Goal: Information Seeking & Learning: Learn about a topic

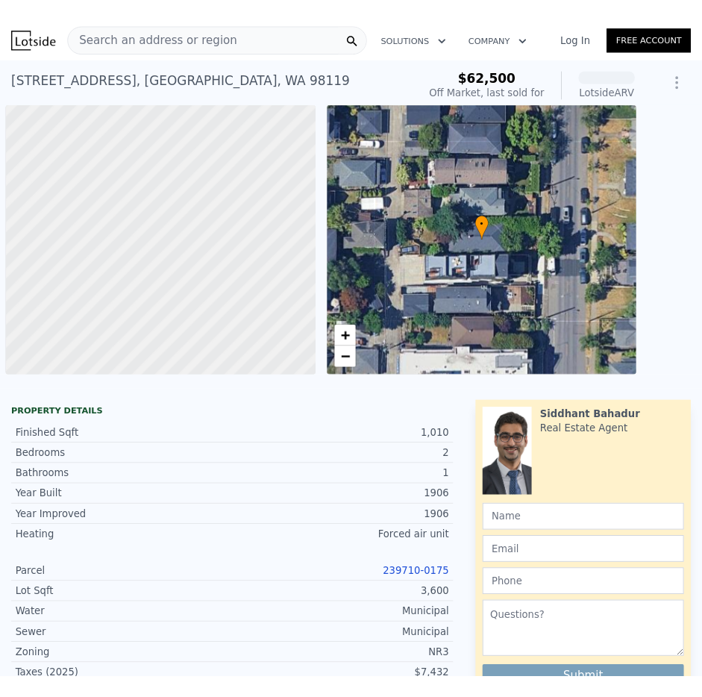
scroll to position [0, 6]
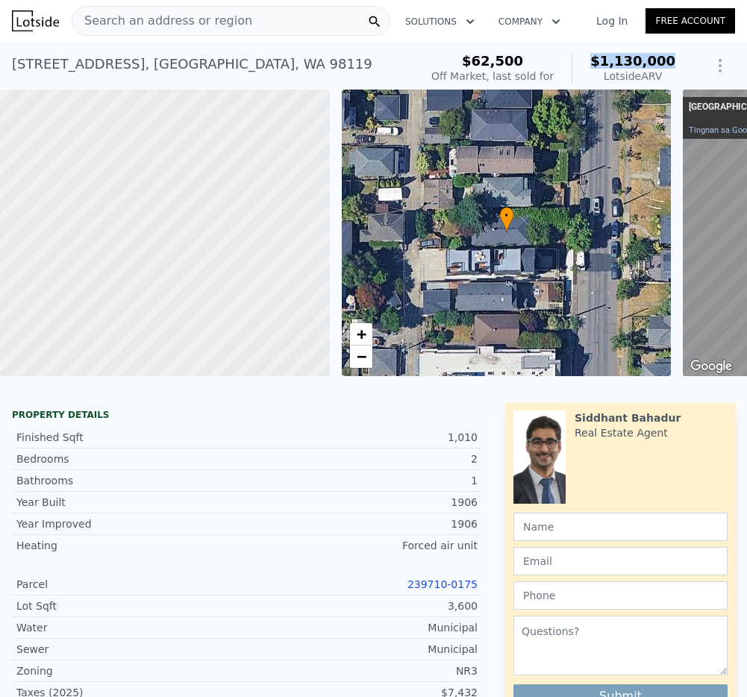
drag, startPoint x: 681, startPoint y: 56, endPoint x: 604, endPoint y: 63, distance: 77.9
click at [603, 63] on div "$62,500 Off Market, last sold for $1,130,000 Lotside ARV SAVE" at bounding box center [580, 69] width 310 height 42
copy span "$1,130,000"
click at [723, 128] on link "Tingnan sa Google Maps" at bounding box center [735, 130] width 93 height 10
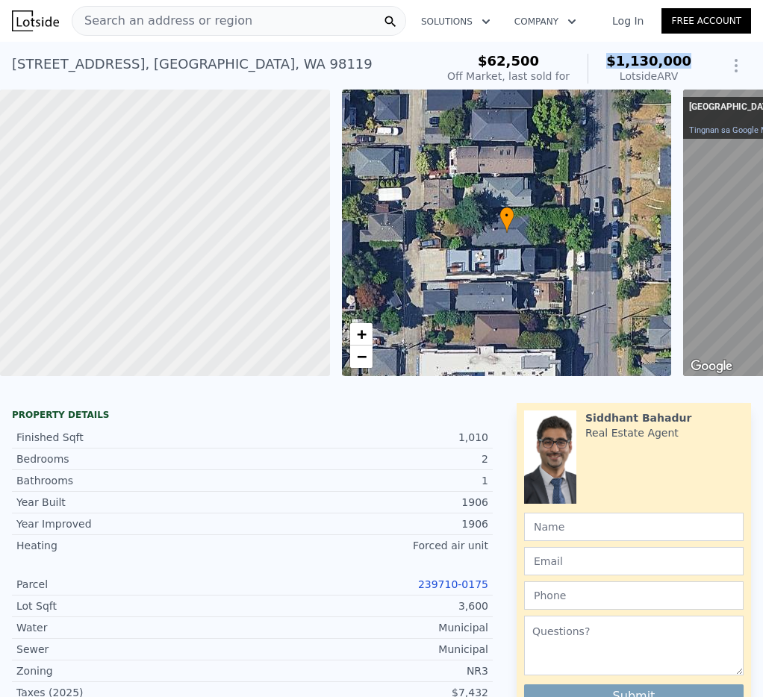
click at [212, 25] on span "Search an address or region" at bounding box center [162, 21] width 180 height 18
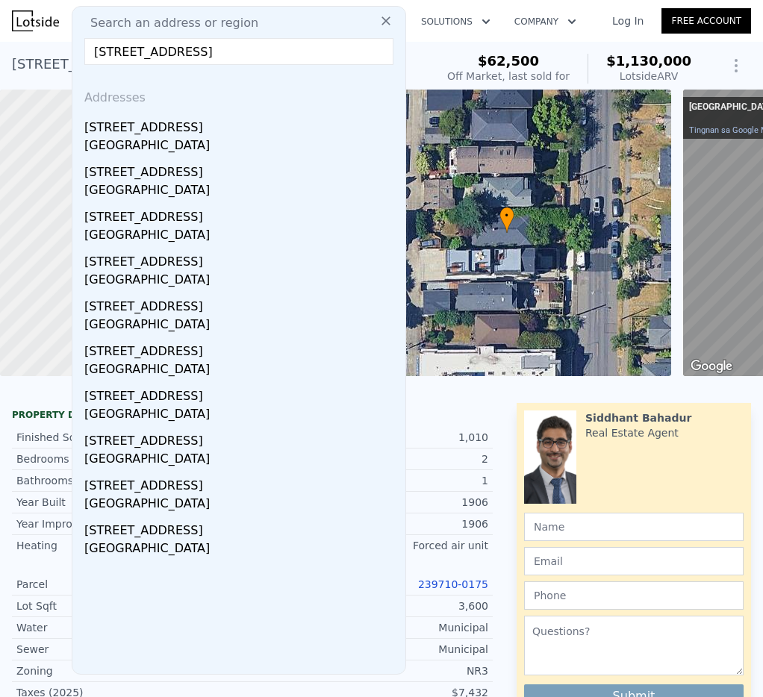
type input "10041 40th Ave SW, Seattle, WA 98146, USA"
click at [222, 131] on div "10041 40th Ave SW" at bounding box center [241, 125] width 315 height 24
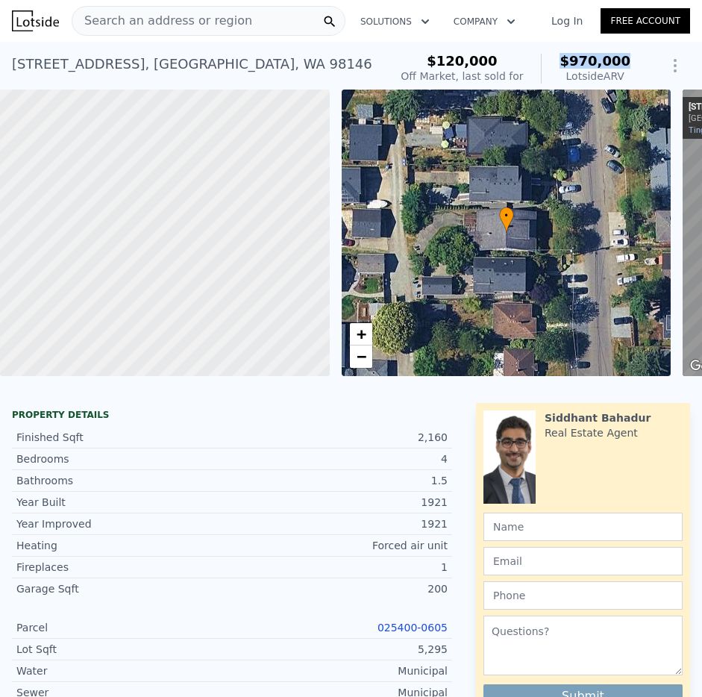
drag, startPoint x: 631, startPoint y: 62, endPoint x: 567, endPoint y: 61, distance: 64.2
click at [567, 61] on div "$120,000 Off Market, last sold for $970,000 Lotside ARV" at bounding box center [516, 69] width 242 height 42
copy span "$970,000"
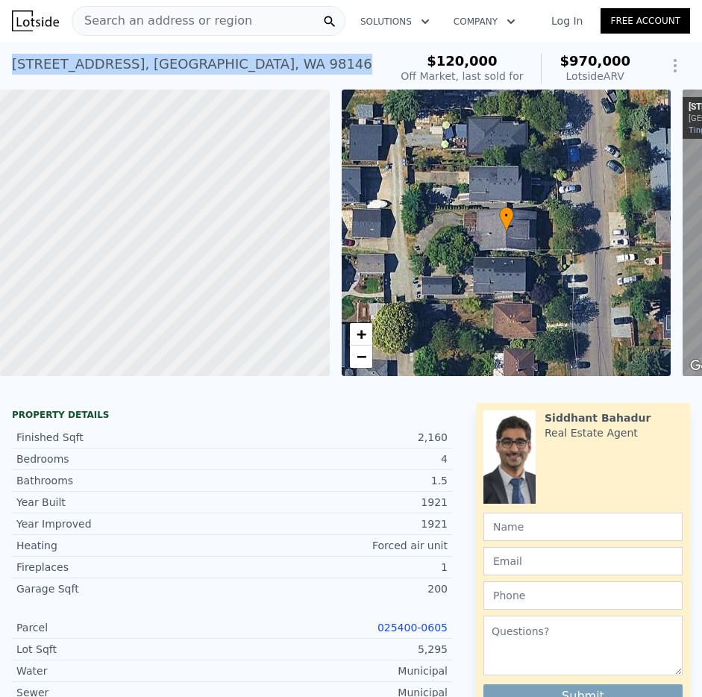
drag, startPoint x: 228, startPoint y: 66, endPoint x: 10, endPoint y: 65, distance: 218.0
click at [10, 65] on div "10041 40th Ave SW , Seattle , WA 98146 Sold Nov 2012 for $120k (~ARV $970k ) $1…" at bounding box center [351, 66] width 702 height 48
copy div "10041 40th Ave SW , Seattle , WA 98146"
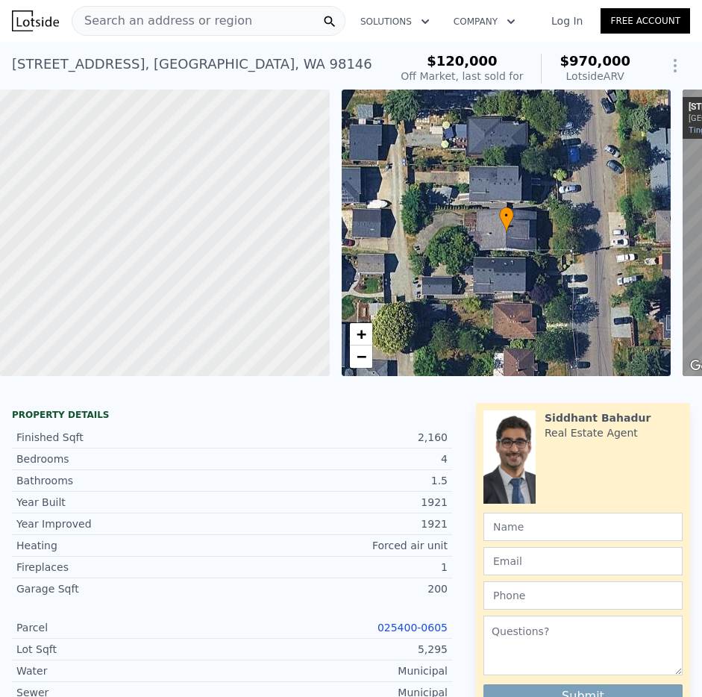
click at [221, 20] on span "Search an address or region" at bounding box center [162, 21] width 180 height 18
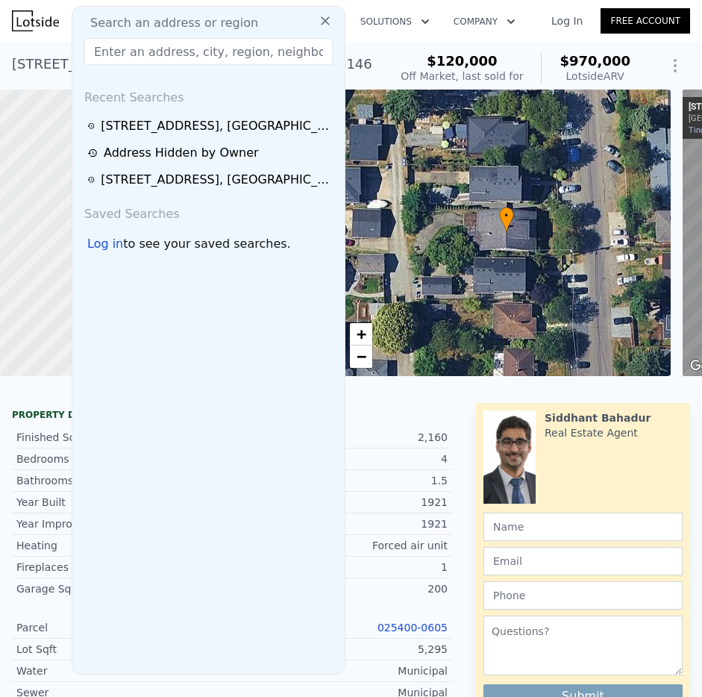
type input "4120 Palatine Ave N, Seattle, WA 98103, USA"
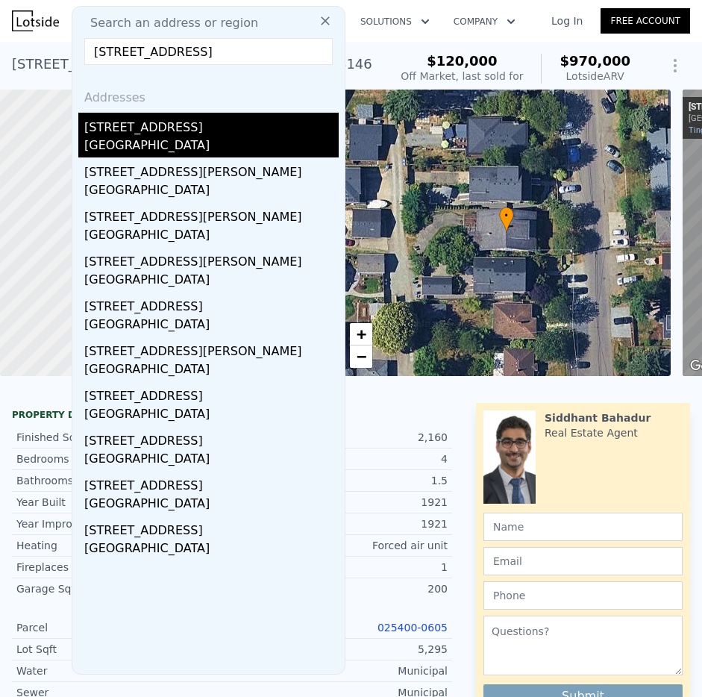
click at [196, 132] on div "4120 Palatine Ave N" at bounding box center [211, 125] width 255 height 24
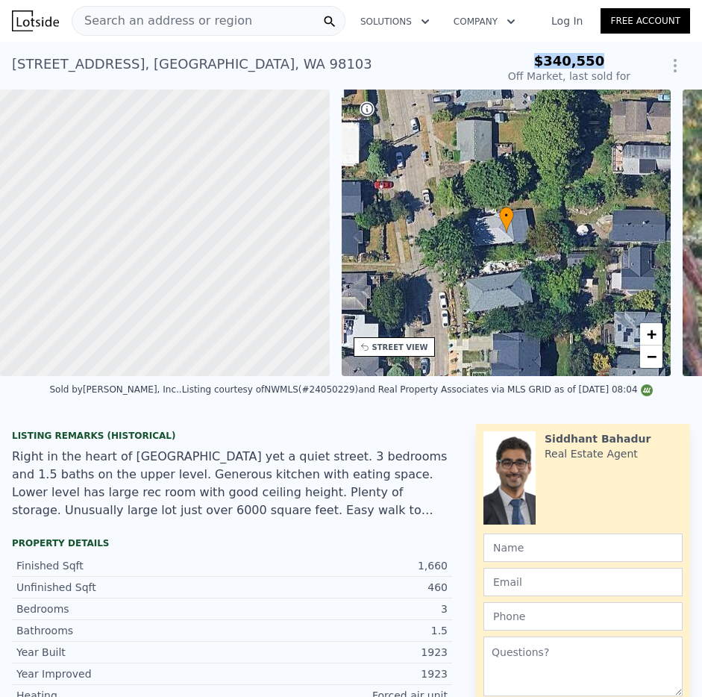
click at [540, 63] on div "$340,550" at bounding box center [569, 61] width 122 height 15
copy span "$340,550"
type input "$ 1,174,000"
type input "$ 710,549"
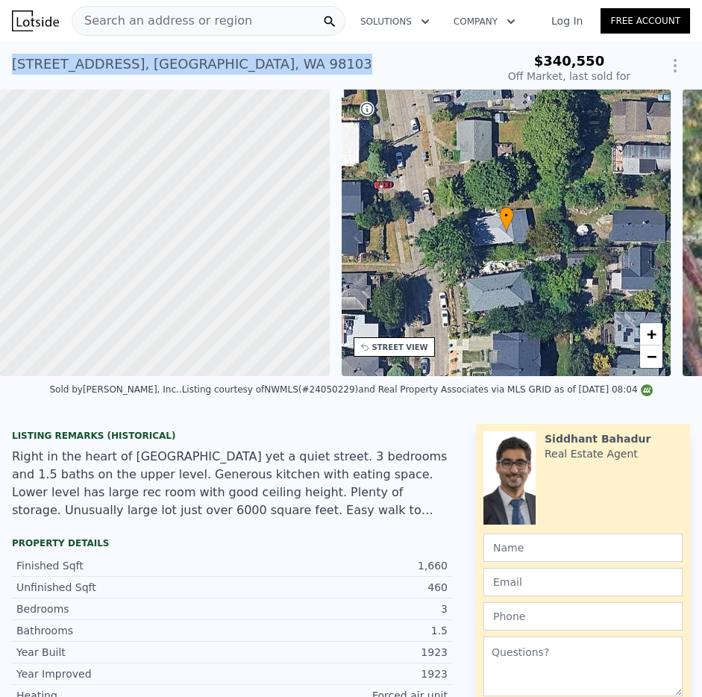
drag, startPoint x: 287, startPoint y: 62, endPoint x: 81, endPoint y: 46, distance: 205.9
click at [13, 67] on div "4120 Palatine Ave N , Seattle , WA 98103 Sold May 2004 for $340,550" at bounding box center [251, 69] width 478 height 42
copy div "4120 Palatine Ave N , Seattle , WA 98103"
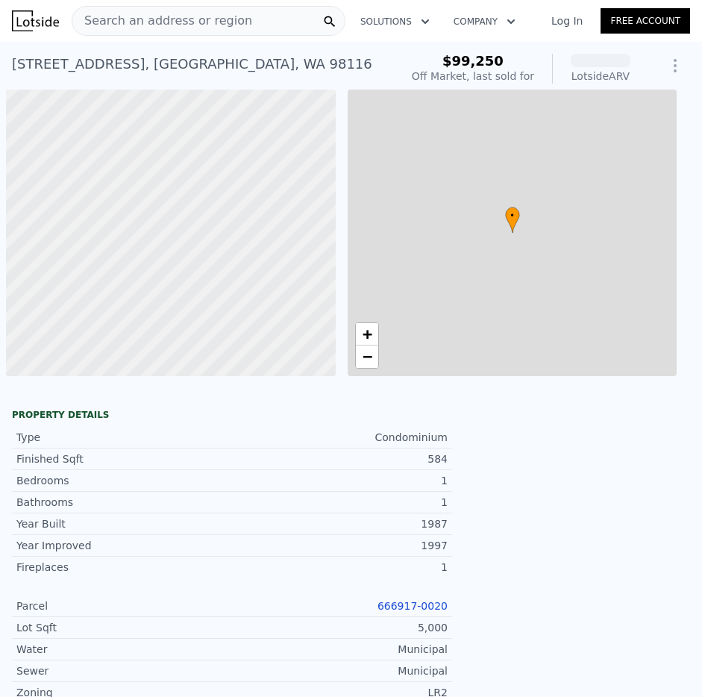
scroll to position [0, 6]
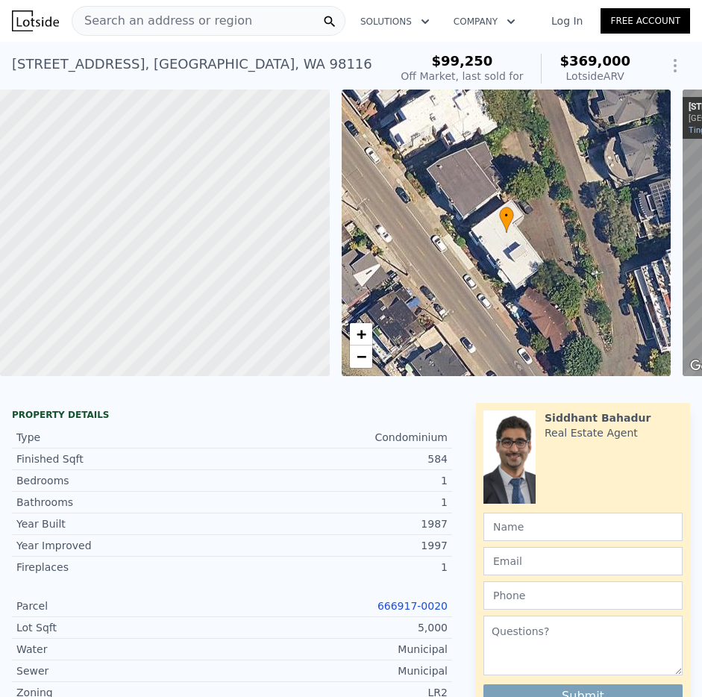
drag, startPoint x: 617, startPoint y: 52, endPoint x: 626, endPoint y: 58, distance: 11.4
click at [617, 53] on span "$369,000" at bounding box center [595, 61] width 71 height 16
drag, startPoint x: 605, startPoint y: 60, endPoint x: 570, endPoint y: 59, distance: 35.9
click at [570, 59] on div "$99,250 Off Market, last sold for $369,000 Lotside ARV" at bounding box center [516, 69] width 242 height 42
copy span "$369,000"
